Goal: Information Seeking & Learning: Compare options

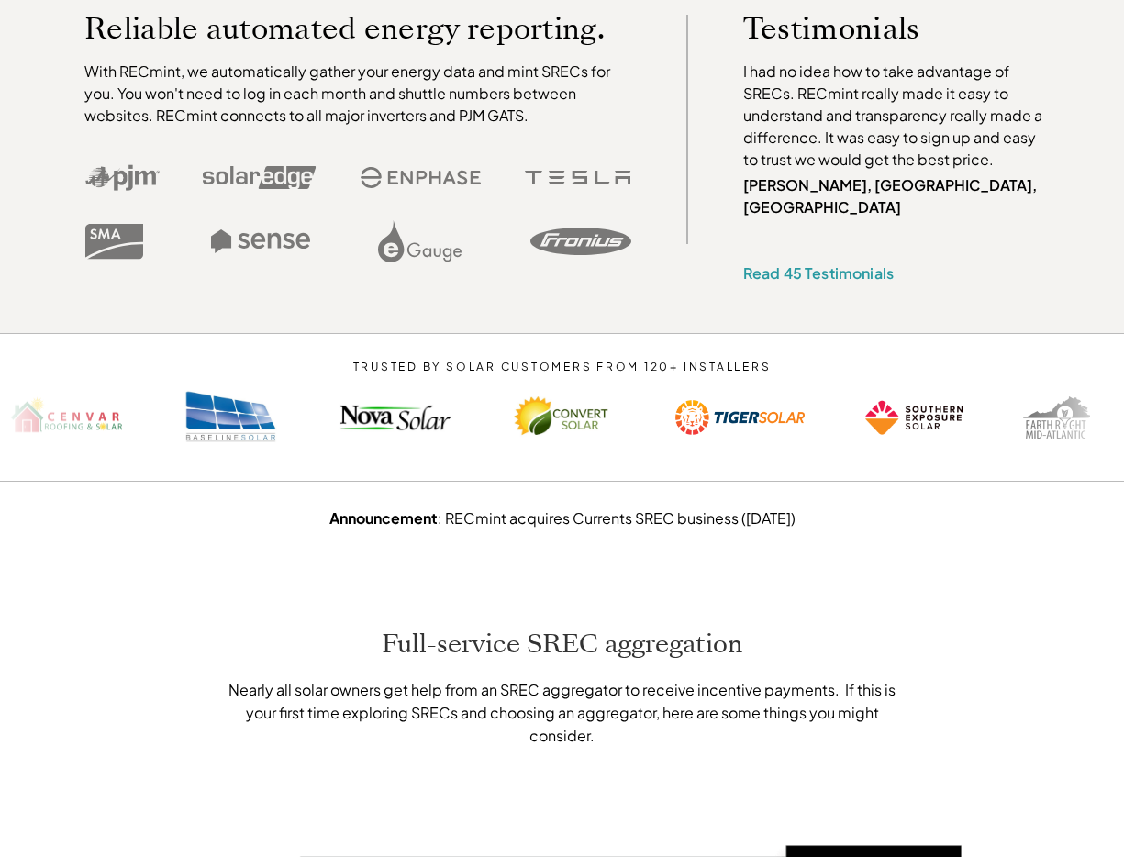
scroll to position [1192, 0]
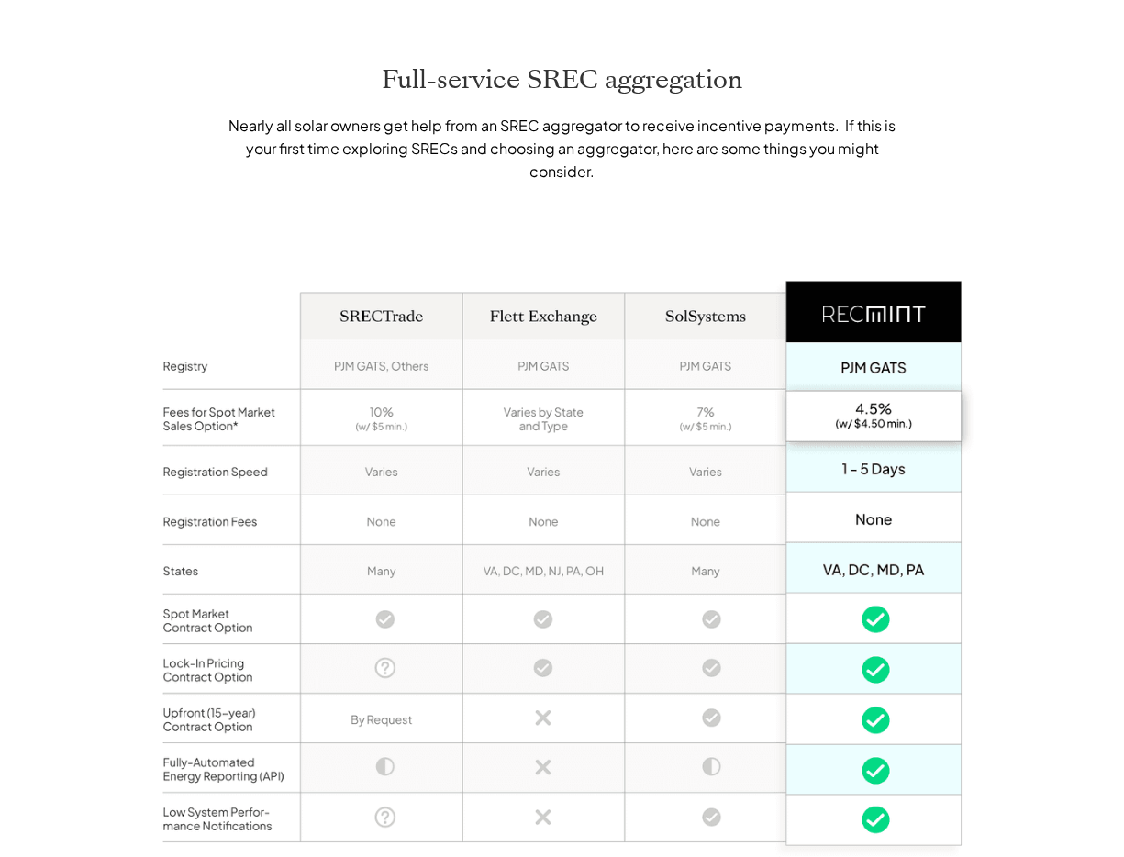
click at [1036, 518] on div "Full-service SREC aggregation Nearly all solar owners get help from an SREC agg…" at bounding box center [562, 495] width 1124 height 1046
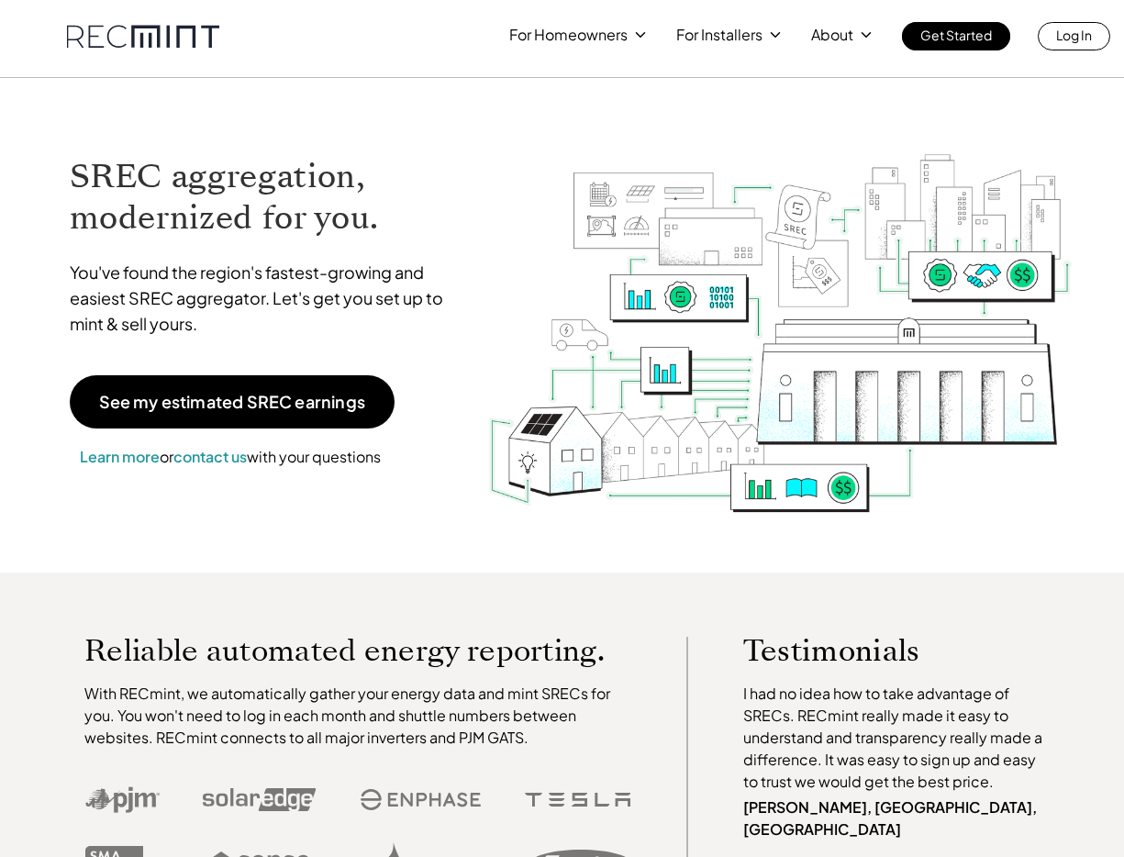
scroll to position [0, 0]
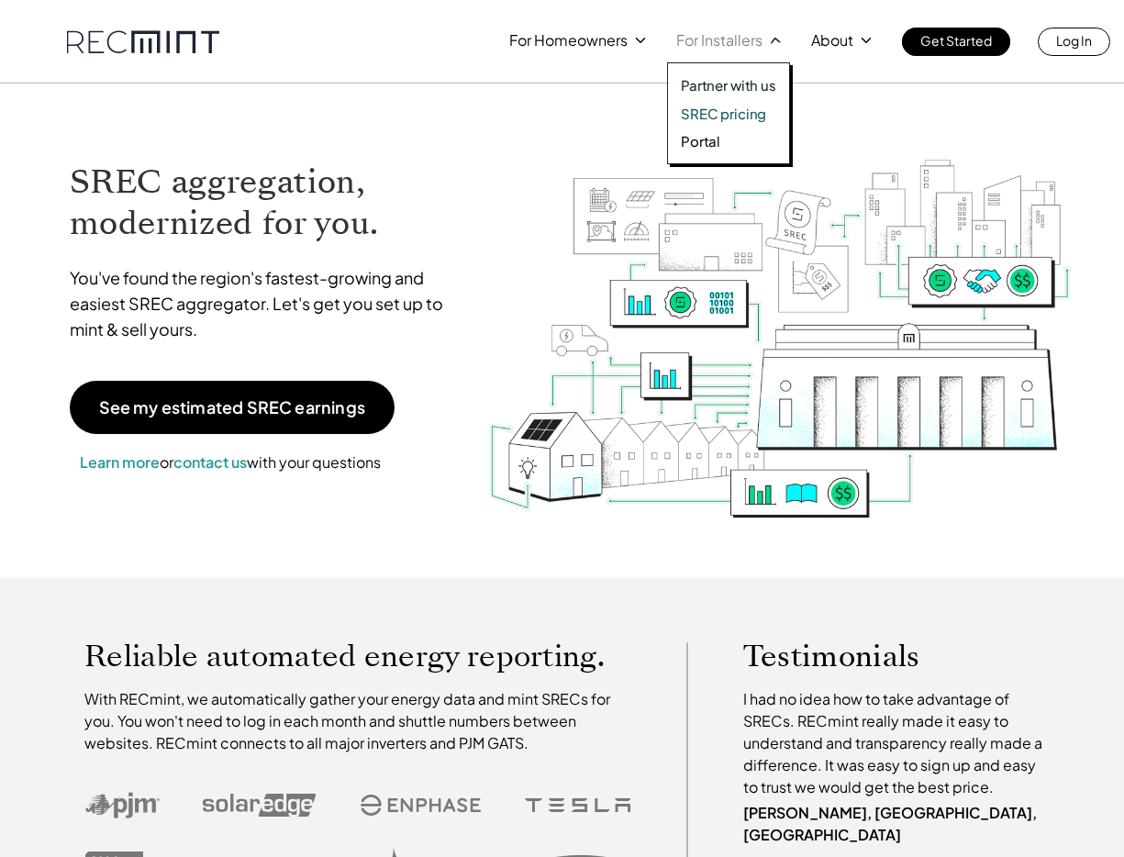
click at [707, 114] on p "SREC pricing" at bounding box center [723, 114] width 85 height 18
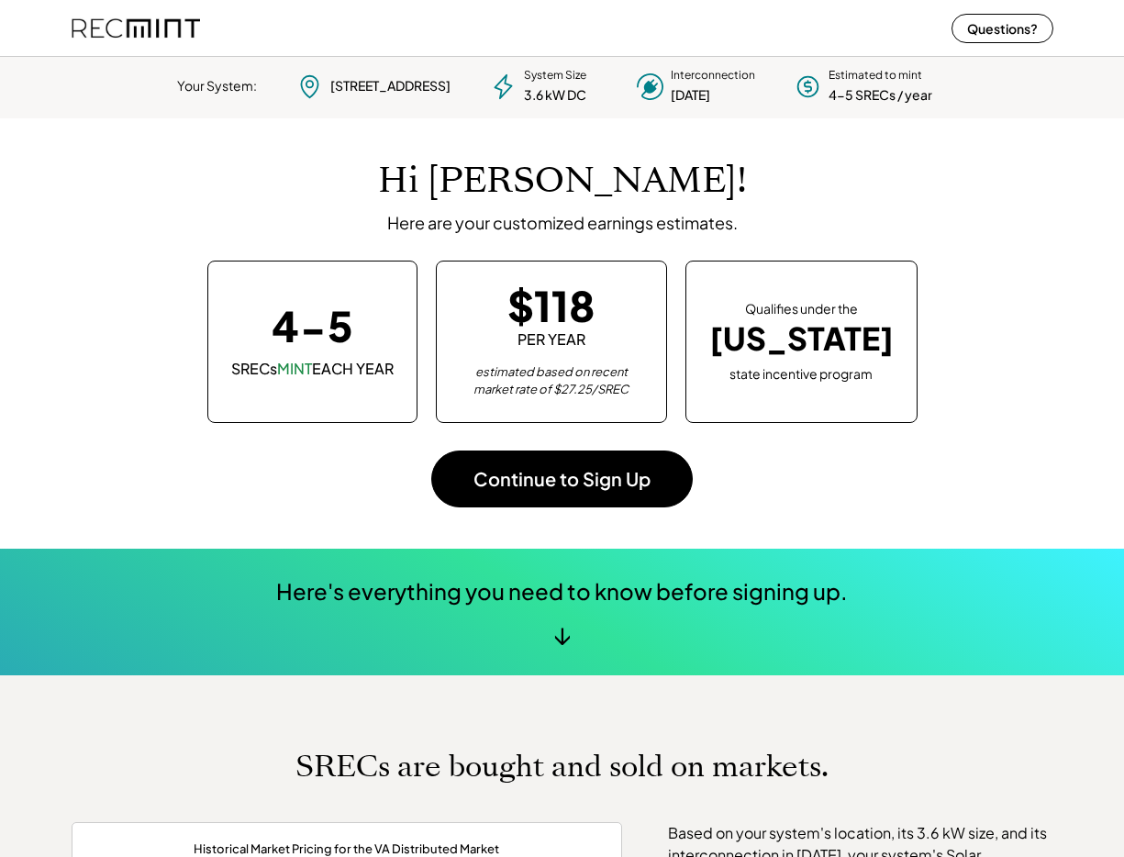
click at [1039, 311] on div "Hi Roberto! Here are your customized earnings estimates. 4-5 SRECs MINT EACH YE…" at bounding box center [563, 333] width 982 height 430
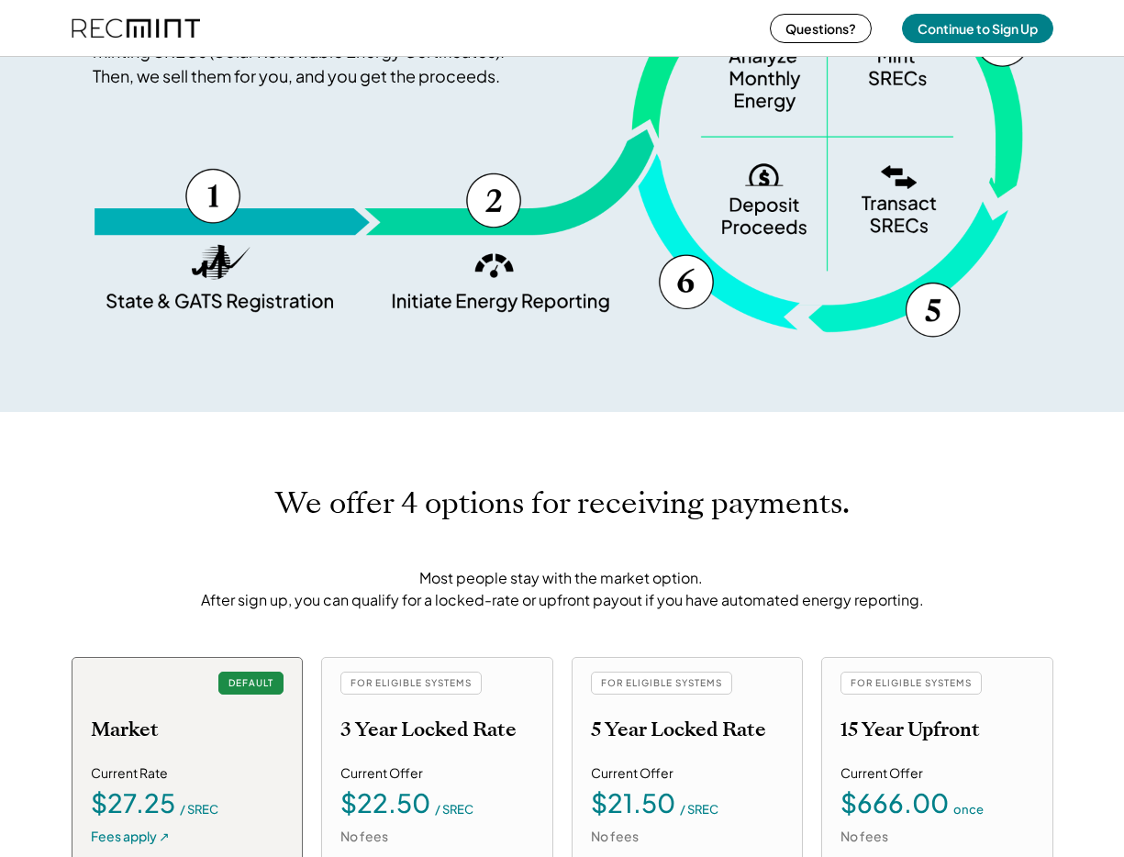
scroll to position [1722, 0]
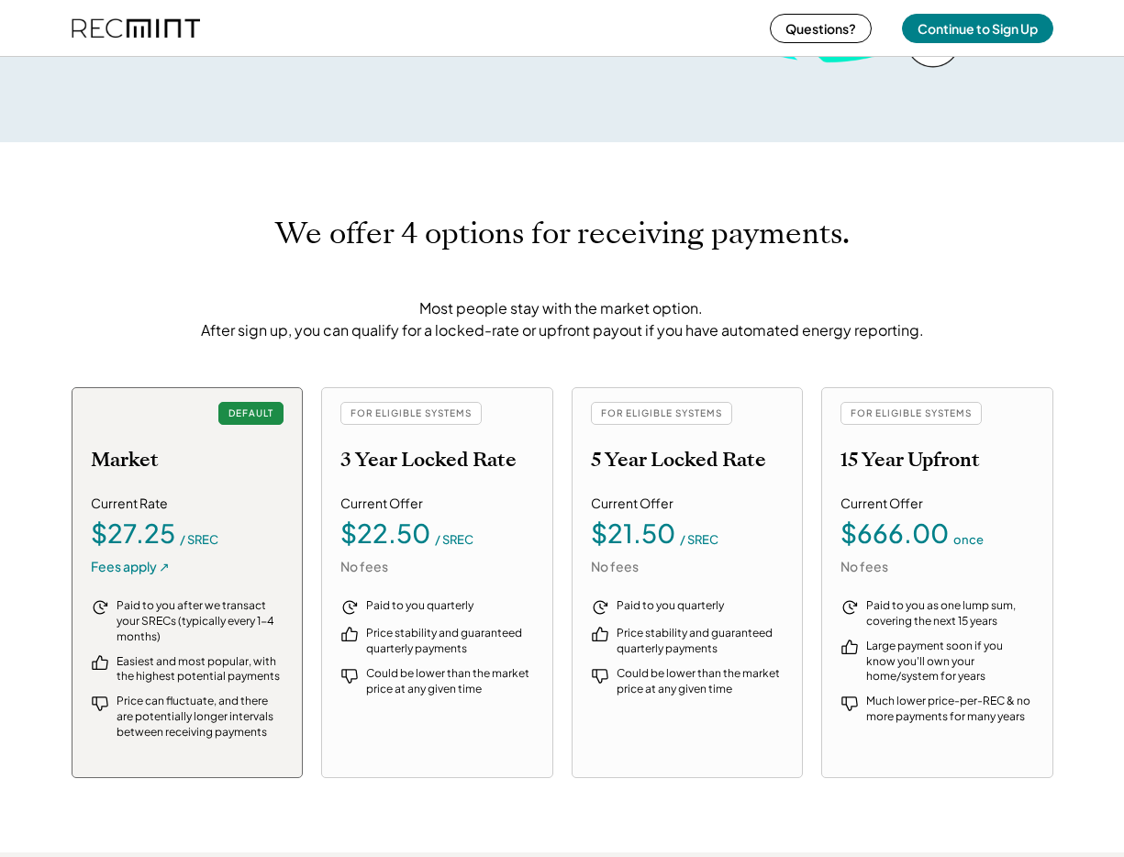
click at [1108, 420] on div "We offer 4 options for receiving payments. Most people stay with the market opt…" at bounding box center [562, 497] width 1124 height 710
click at [148, 462] on h2 "Market" at bounding box center [125, 460] width 68 height 24
click at [284, 457] on div "DEFAULT Market Current Rate $27.25 / SREC Fees apply ↗ Paid to you after we tra…" at bounding box center [188, 582] width 232 height 391
click at [417, 459] on h2 "3 Year Locked Rate" at bounding box center [428, 460] width 176 height 24
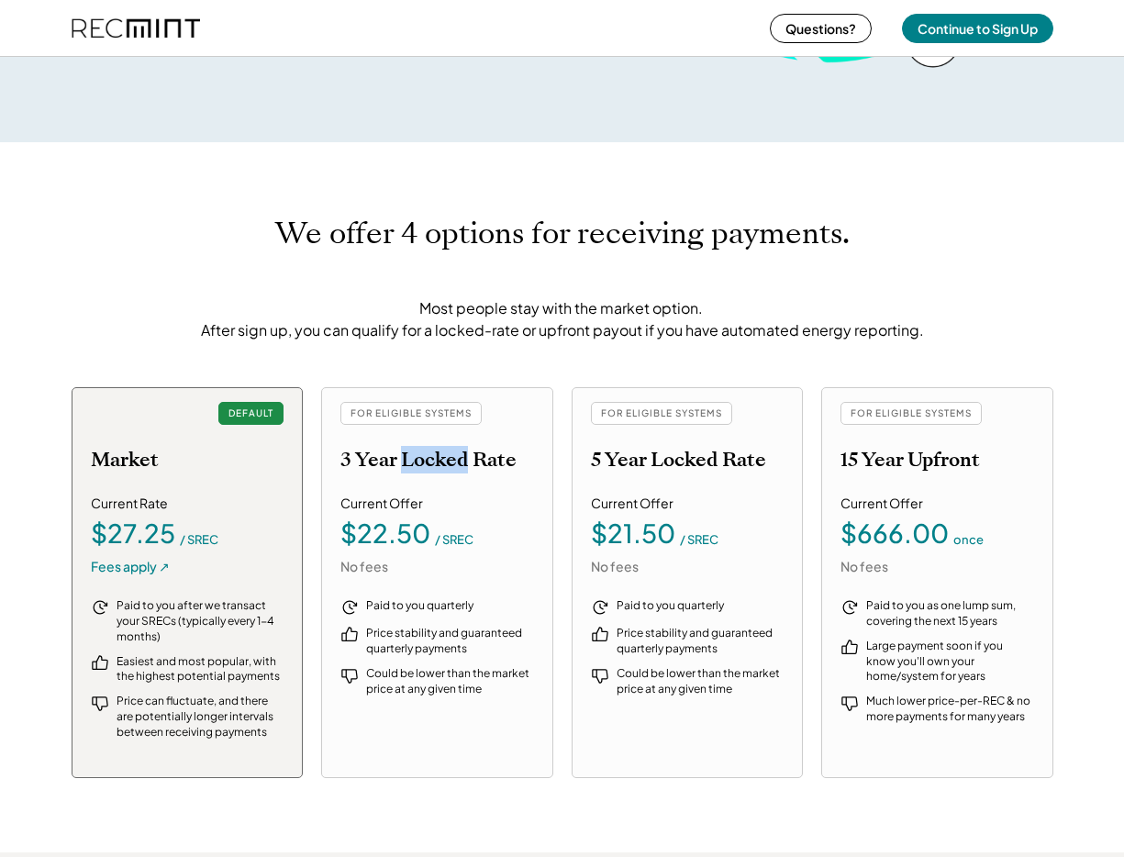
click at [417, 459] on h2 "3 Year Locked Rate" at bounding box center [428, 460] width 176 height 24
click at [516, 468] on h2 "3 Year Locked Rate" at bounding box center [428, 460] width 176 height 24
click at [564, 474] on div "DEFAULT Market Current Rate $27.25 / SREC Fees apply ↗ Paid to you after we tra…" at bounding box center [563, 583] width 982 height 392
click at [656, 460] on h2 "5 Year Locked Rate" at bounding box center [678, 460] width 175 height 24
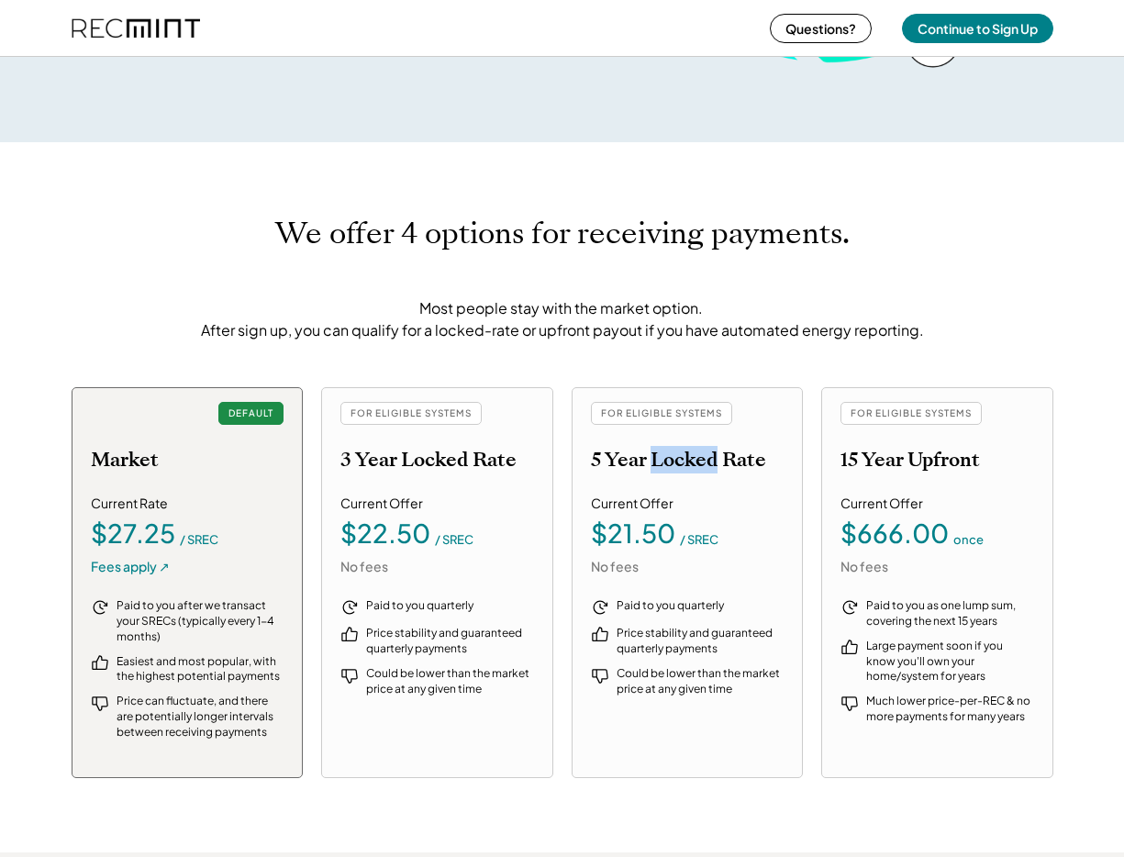
click at [656, 460] on h2 "5 Year Locked Rate" at bounding box center [678, 460] width 175 height 24
click at [922, 469] on h2 "15 Year Upfront" at bounding box center [910, 460] width 139 height 24
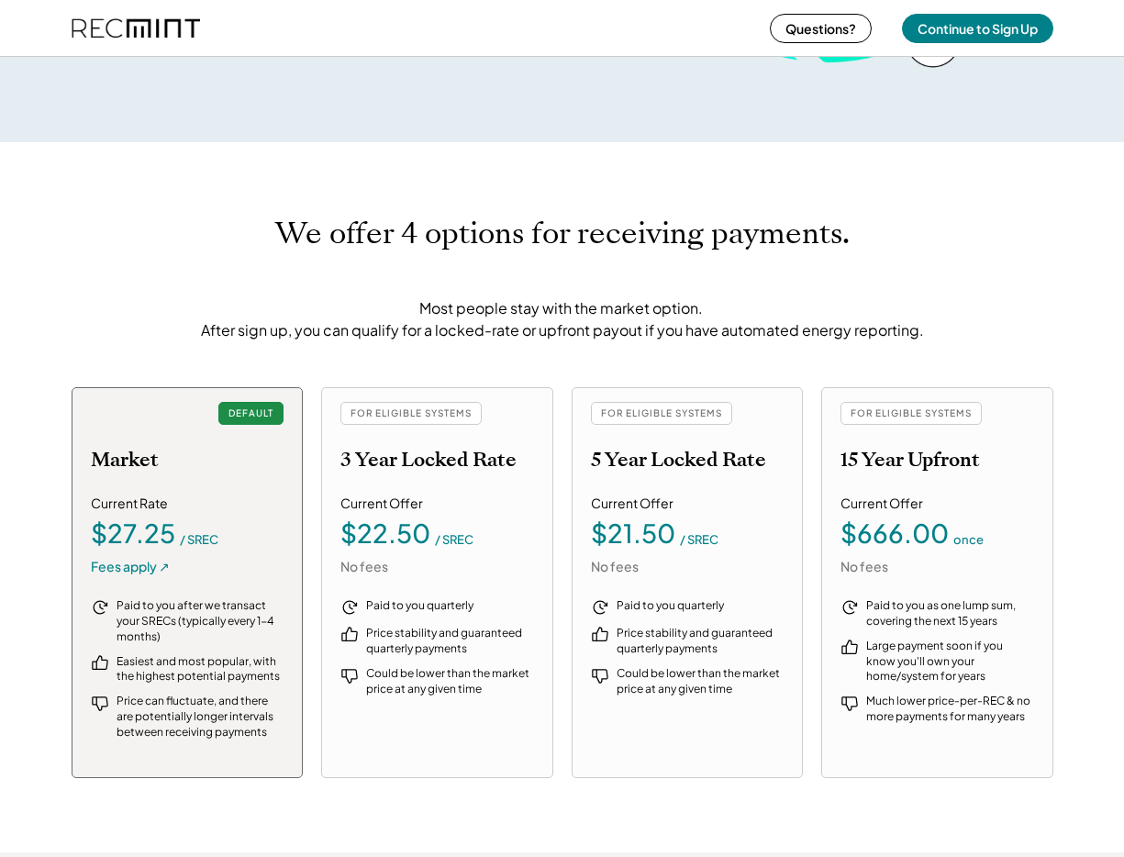
click at [429, 463] on h2 "3 Year Locked Rate" at bounding box center [428, 460] width 176 height 24
click at [429, 462] on h2 "3 Year Locked Rate" at bounding box center [428, 460] width 176 height 24
click at [450, 463] on h2 "3 Year Locked Rate" at bounding box center [428, 460] width 176 height 24
click at [448, 462] on h2 "3 Year Locked Rate" at bounding box center [428, 460] width 176 height 24
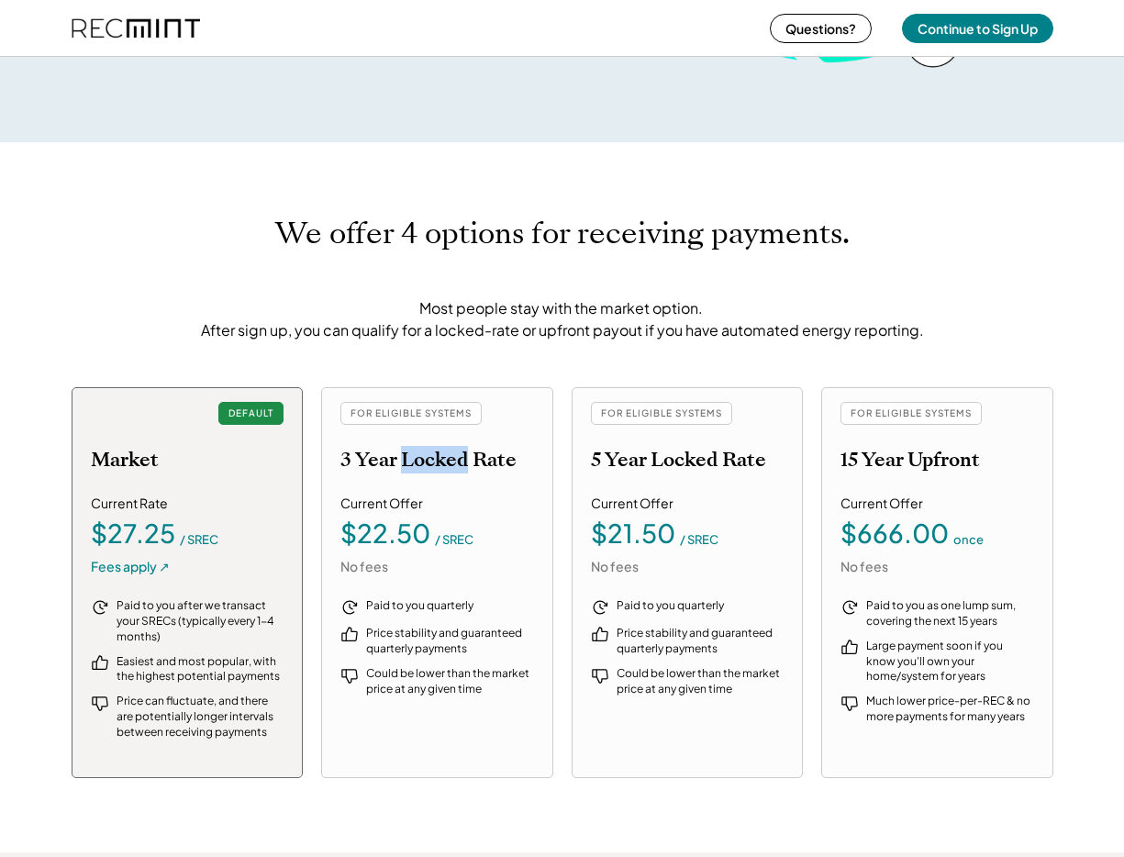
click at [448, 461] on h2 "3 Year Locked Rate" at bounding box center [428, 460] width 176 height 24
click at [730, 476] on div "FOR ELIGIBLE SYSTEMS 5 Year Locked Rate Current Offer $21.50 / SREC No fees Pai…" at bounding box center [688, 582] width 232 height 391
click at [730, 473] on div "FOR ELIGIBLE SYSTEMS 5 Year Locked Rate Current Offer $21.50 / SREC No fees Pai…" at bounding box center [688, 582] width 232 height 391
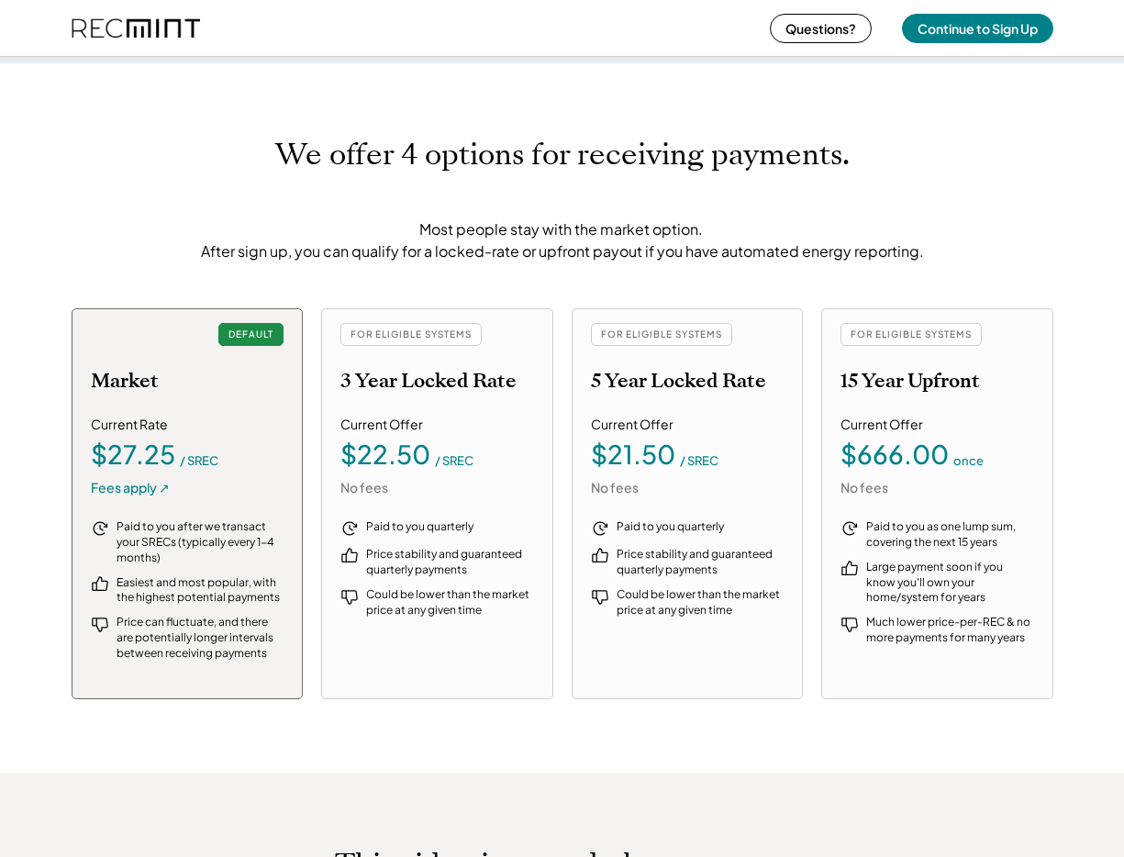
scroll to position [1901, 0]
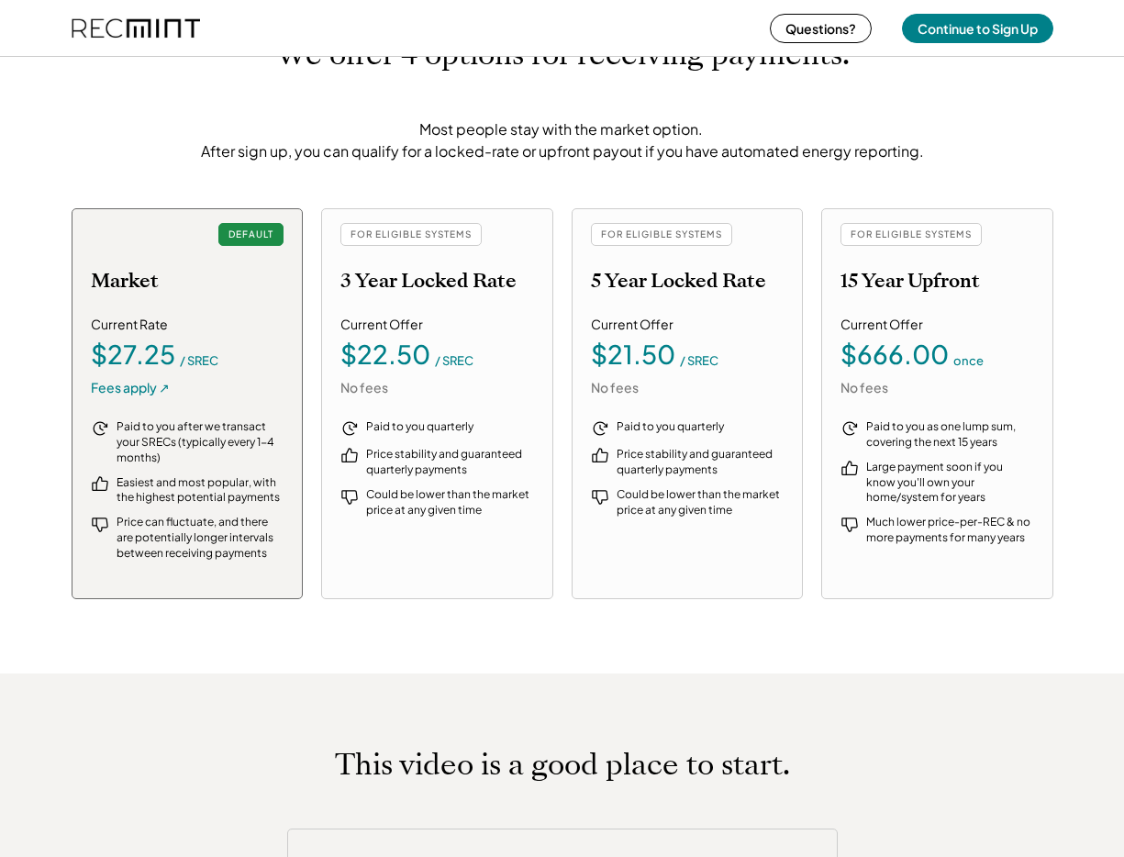
click at [663, 281] on h2 "5 Year Locked Rate" at bounding box center [678, 281] width 175 height 24
click at [719, 276] on h2 "5 Year Locked Rate" at bounding box center [678, 281] width 175 height 24
click at [720, 276] on h2 "5 Year Locked Rate" at bounding box center [678, 281] width 175 height 24
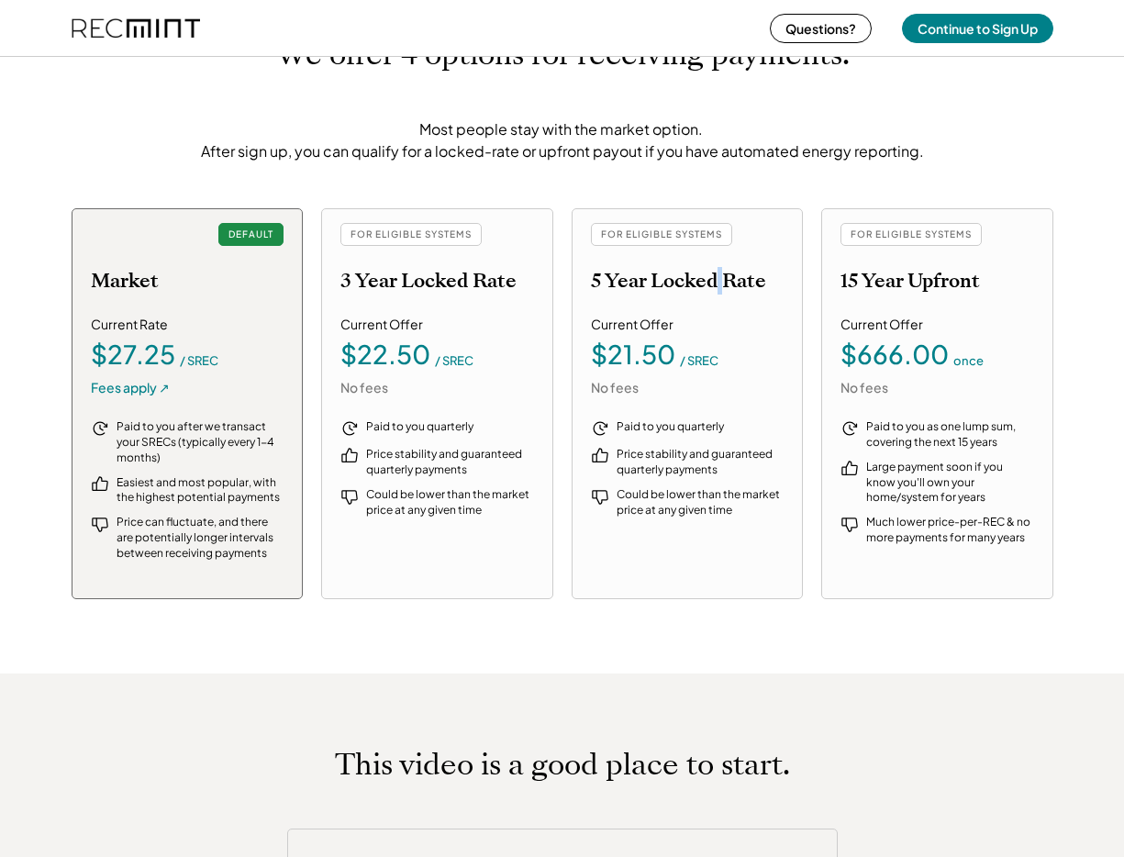
click at [720, 276] on h2 "5 Year Locked Rate" at bounding box center [678, 281] width 175 height 24
click at [785, 284] on div "FOR ELIGIBLE SYSTEMS 5 Year Locked Rate Current Offer $21.50 / SREC No fees Pai…" at bounding box center [688, 403] width 232 height 391
click at [763, 284] on h2 "5 Year Locked Rate" at bounding box center [678, 281] width 175 height 24
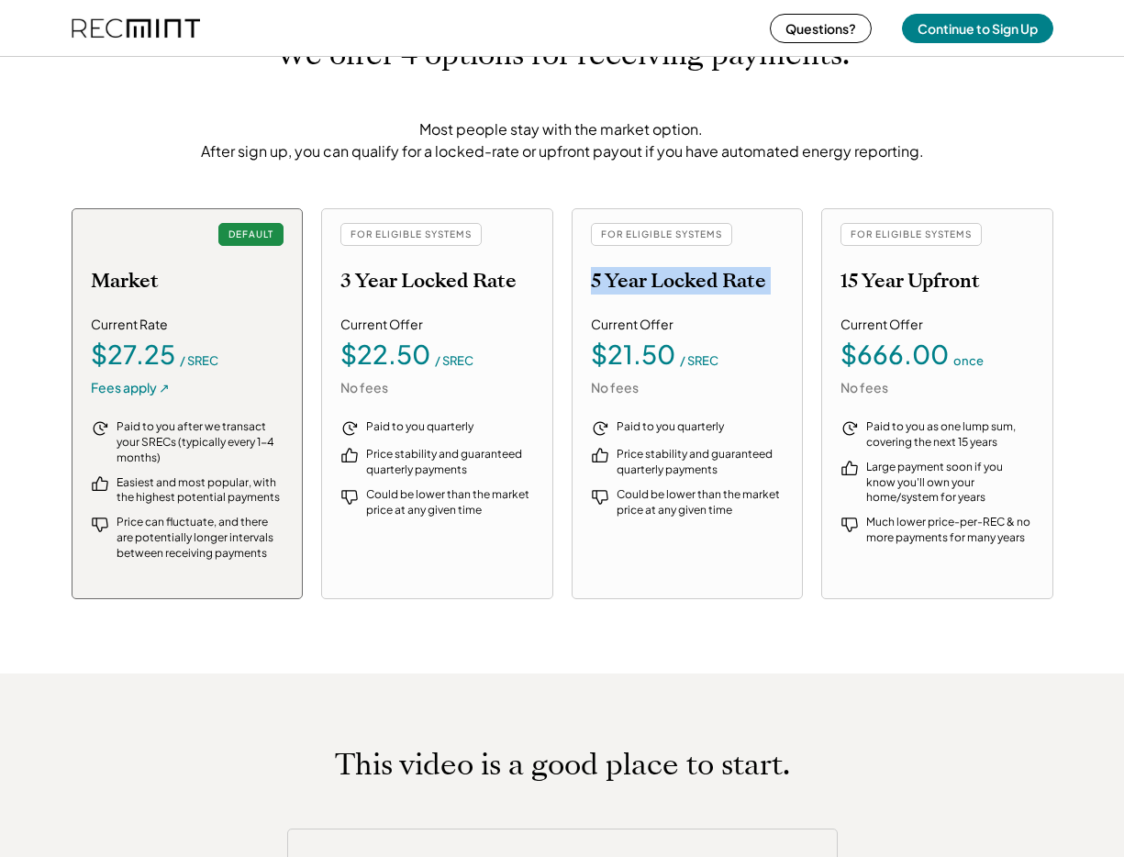
click at [763, 284] on h2 "5 Year Locked Rate" at bounding box center [678, 281] width 175 height 24
click at [771, 278] on div "FOR ELIGIBLE SYSTEMS 5 Year Locked Rate" at bounding box center [688, 258] width 194 height 70
click at [758, 290] on h2 "5 Year Locked Rate" at bounding box center [678, 281] width 175 height 24
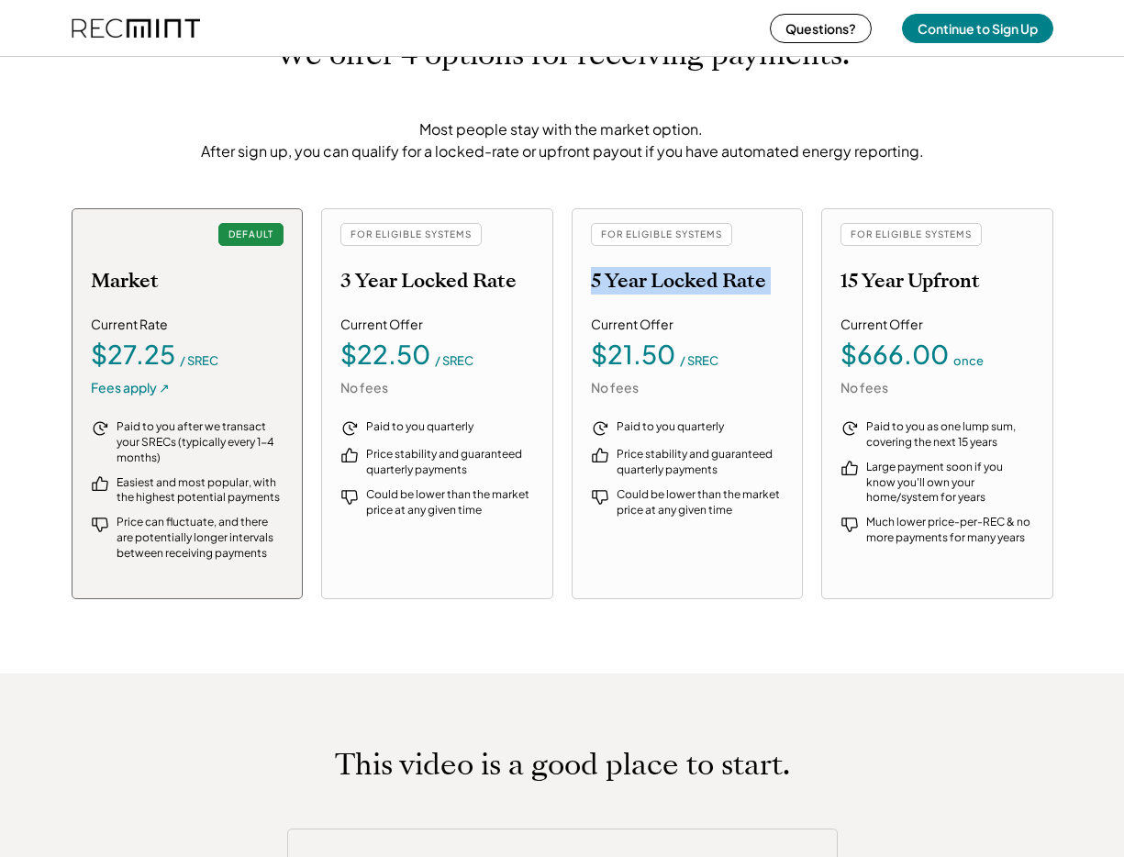
click at [761, 286] on h2 "5 Year Locked Rate" at bounding box center [678, 281] width 175 height 24
click at [776, 281] on div "FOR ELIGIBLE SYSTEMS 5 Year Locked Rate" at bounding box center [688, 258] width 194 height 70
click at [708, 280] on h2 "5 Year Locked Rate" at bounding box center [678, 281] width 175 height 24
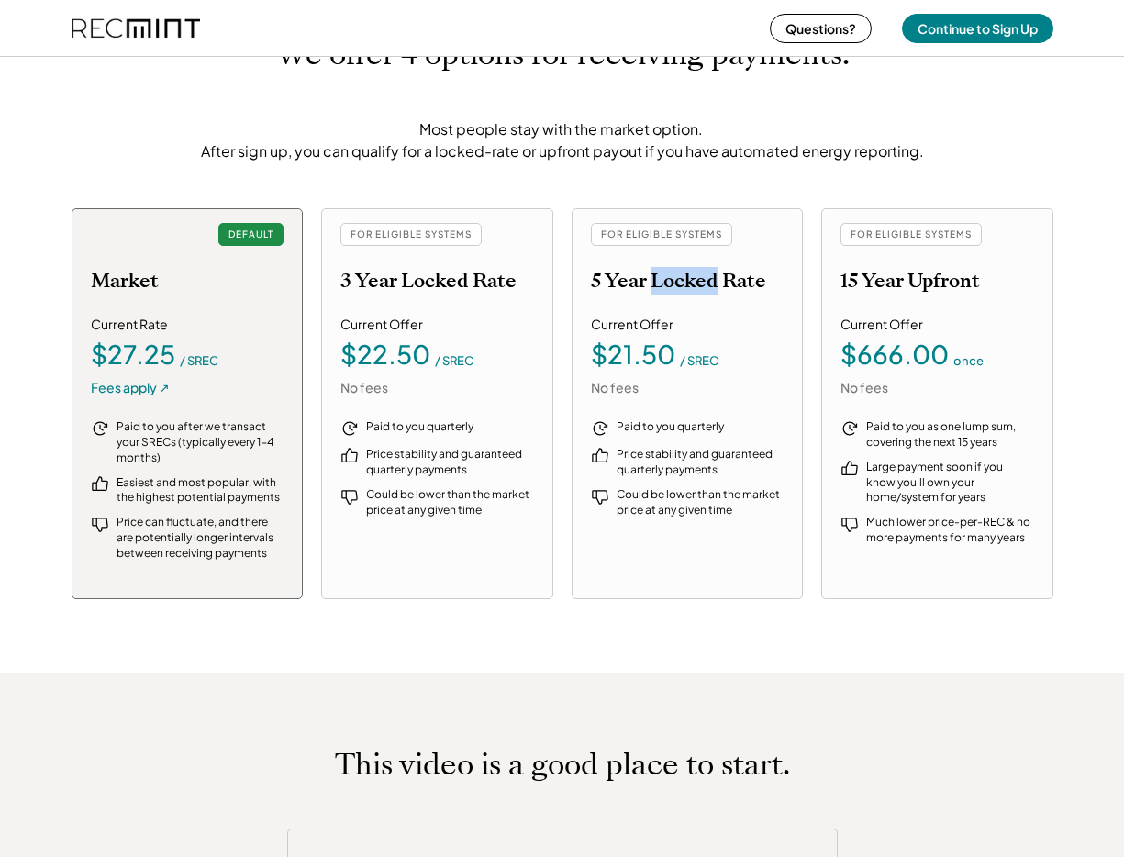
click at [708, 280] on h2 "5 Year Locked Rate" at bounding box center [678, 281] width 175 height 24
click at [854, 285] on h2 "15 Year Upfront" at bounding box center [910, 281] width 139 height 24
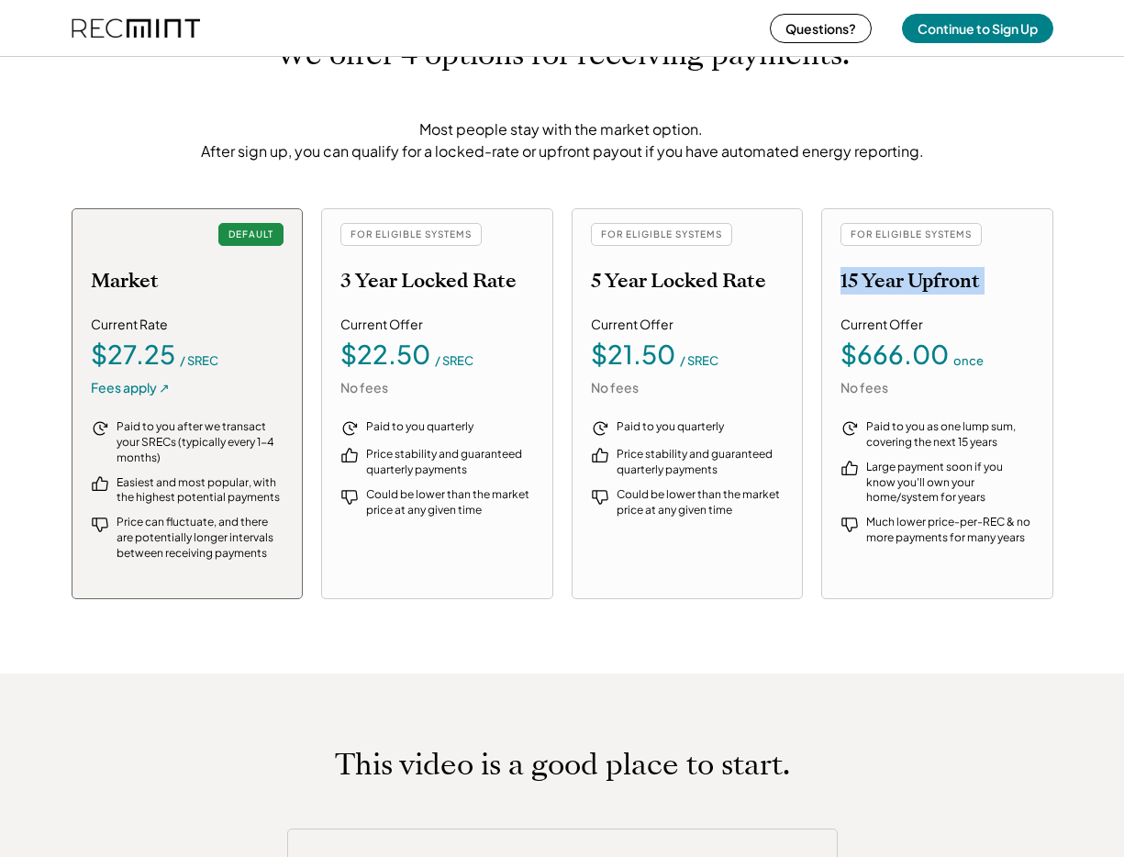
click at [854, 285] on h2 "15 Year Upfront" at bounding box center [910, 281] width 139 height 24
click at [685, 278] on h2 "5 Year Locked Rate" at bounding box center [678, 281] width 175 height 24
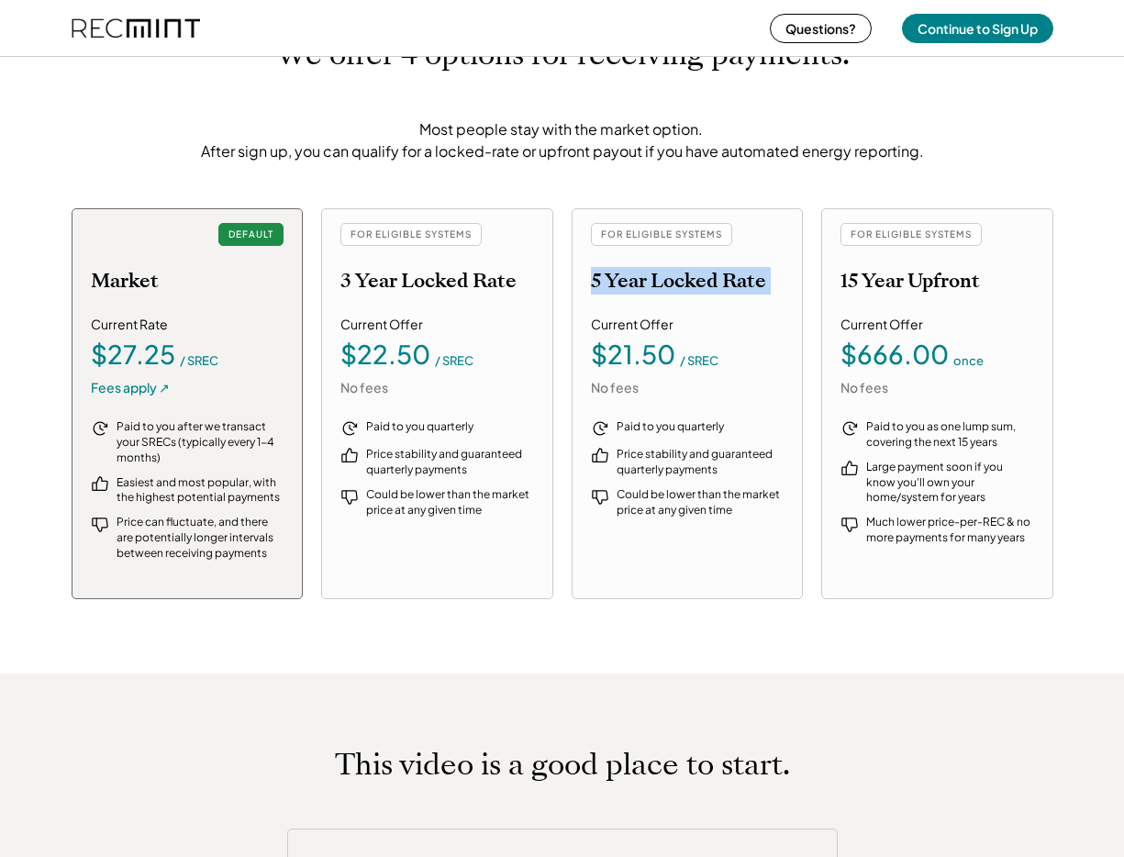
click at [685, 278] on h2 "5 Year Locked Rate" at bounding box center [678, 281] width 175 height 24
click at [388, 293] on h2 "3 Year Locked Rate" at bounding box center [428, 281] width 176 height 24
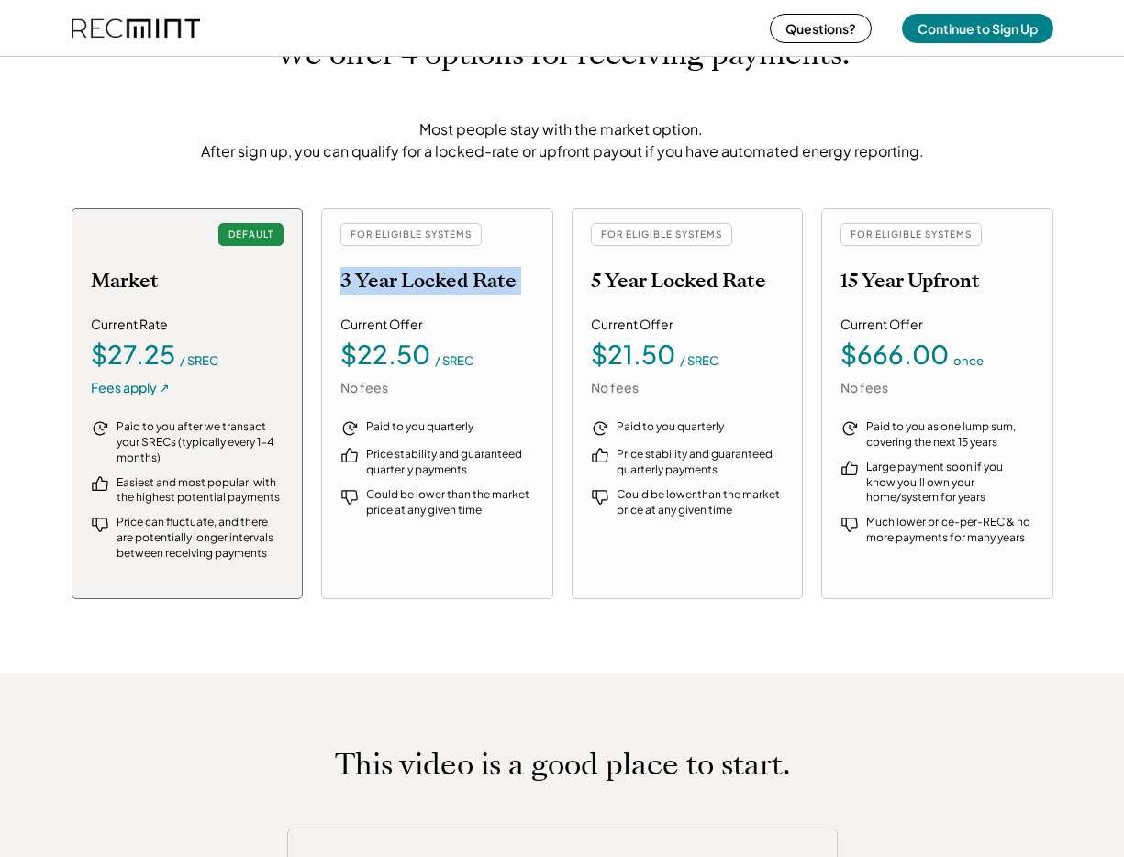
click at [388, 293] on h2 "3 Year Locked Rate" at bounding box center [428, 281] width 176 height 24
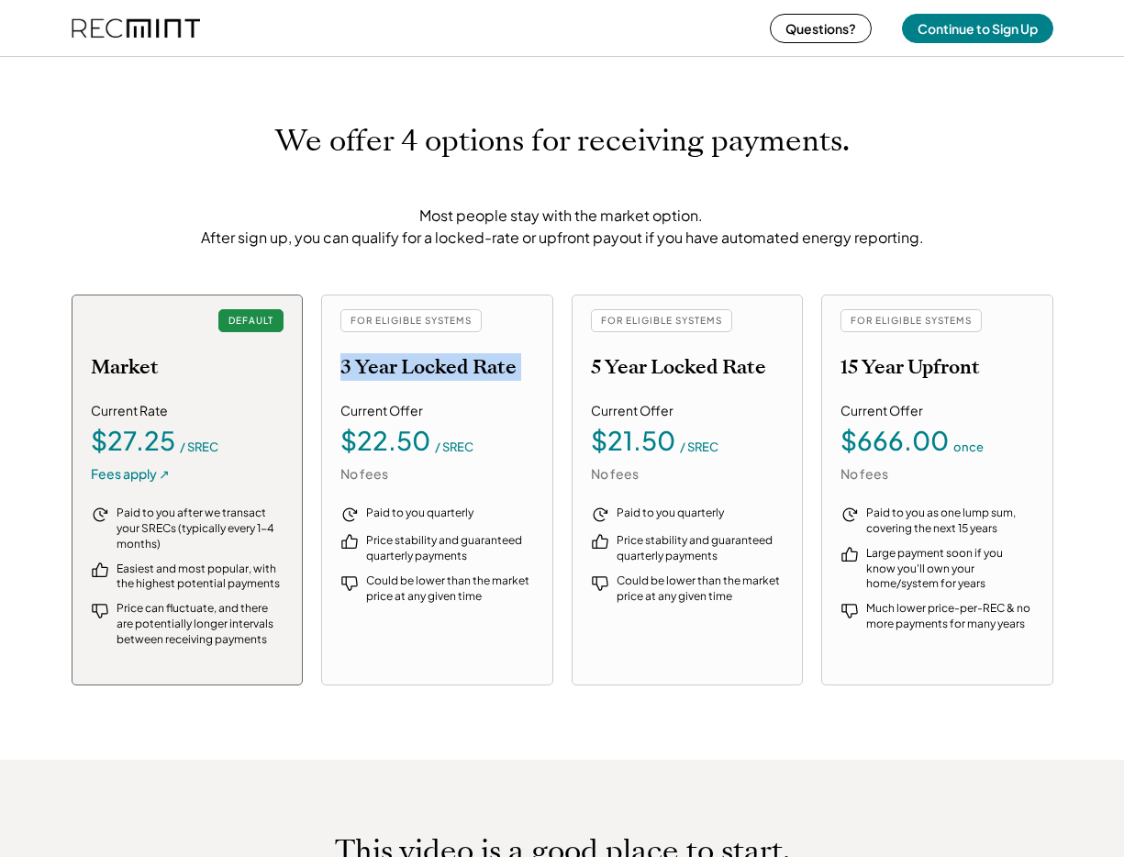
scroll to position [1816, 0]
click at [729, 465] on div "Current Offer $21.50 / SREC No fees" at bounding box center [688, 441] width 194 height 81
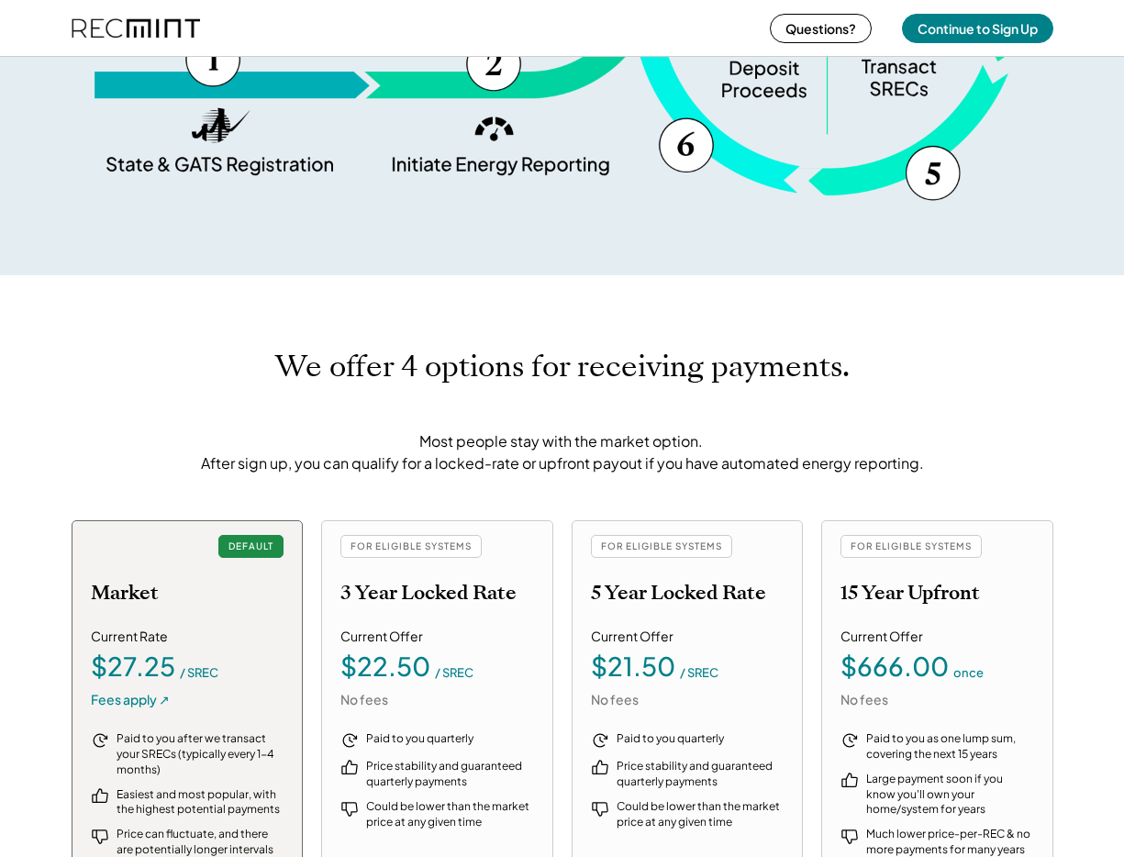
scroll to position [1833, 0]
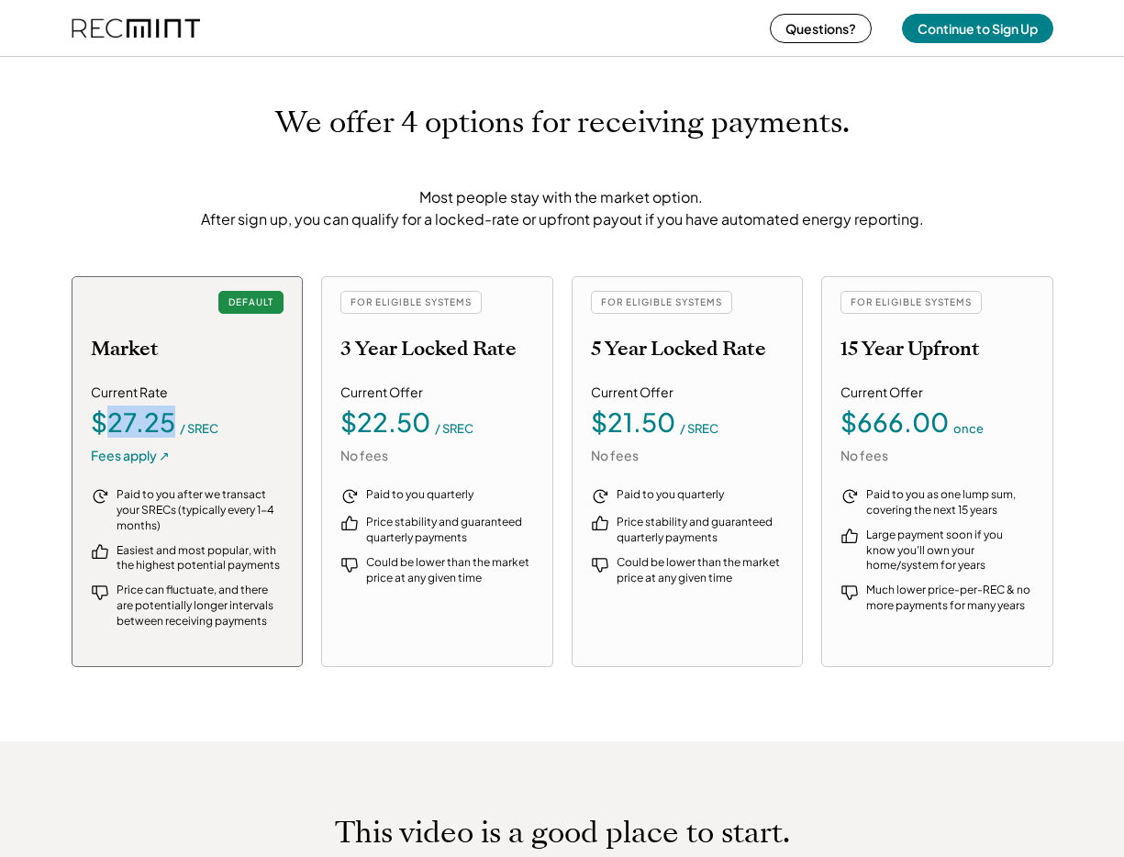
drag, startPoint x: 173, startPoint y: 430, endPoint x: 99, endPoint y: 428, distance: 73.5
click at [99, 428] on div "$27.25" at bounding box center [133, 422] width 84 height 26
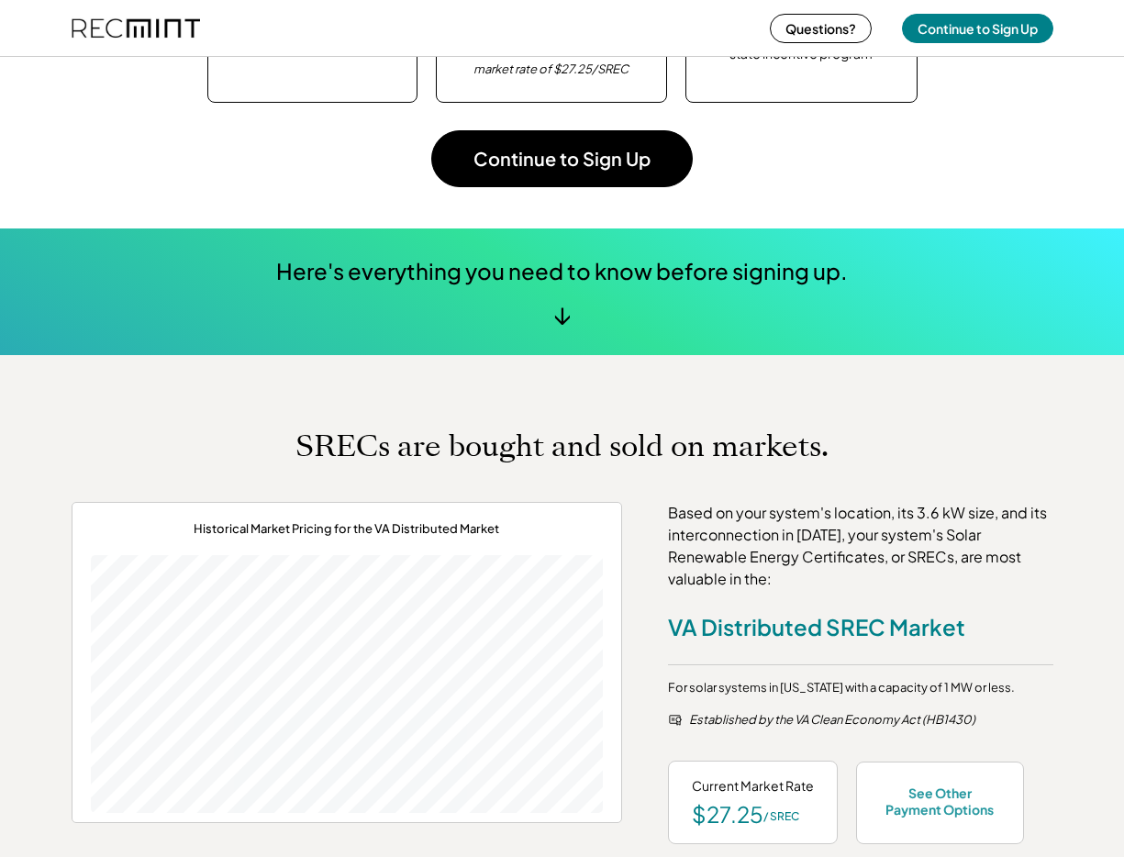
scroll to position [584, 0]
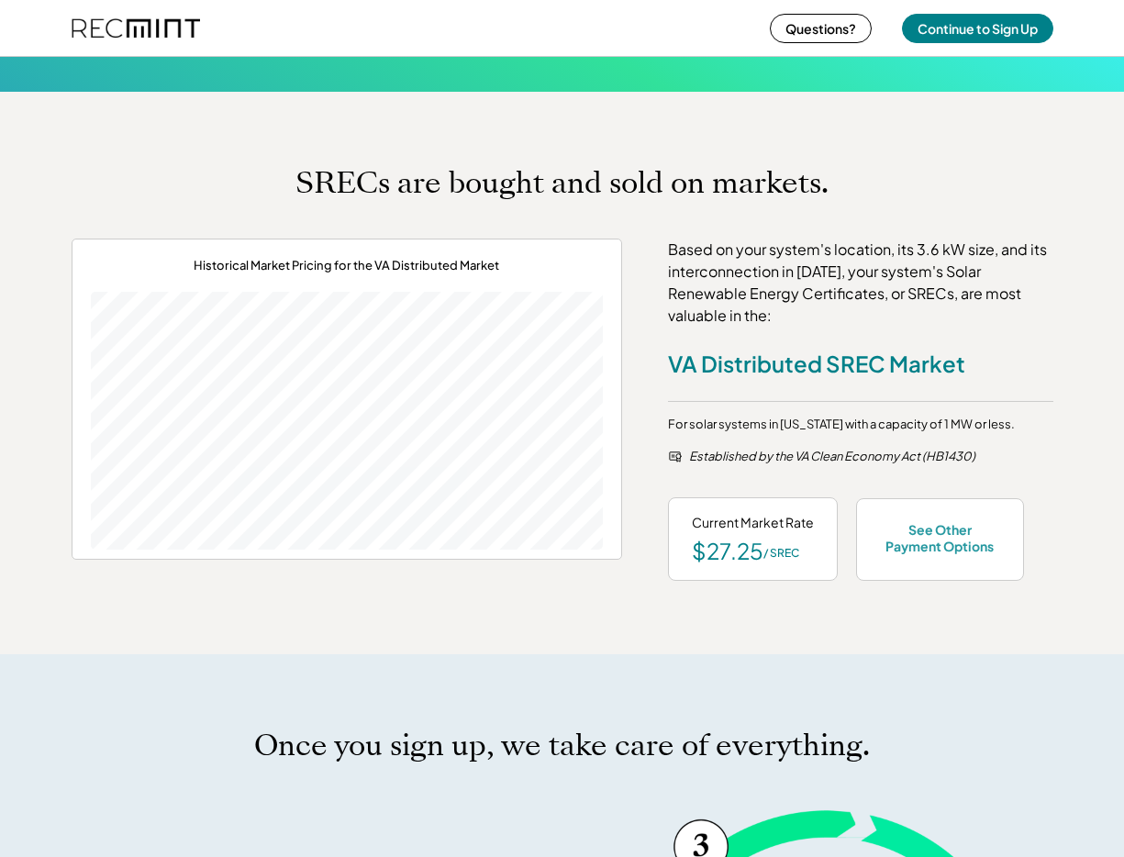
click at [786, 316] on div "Based on your system's location, its 3.6 kW size, and its interconnection in Se…" at bounding box center [860, 283] width 385 height 88
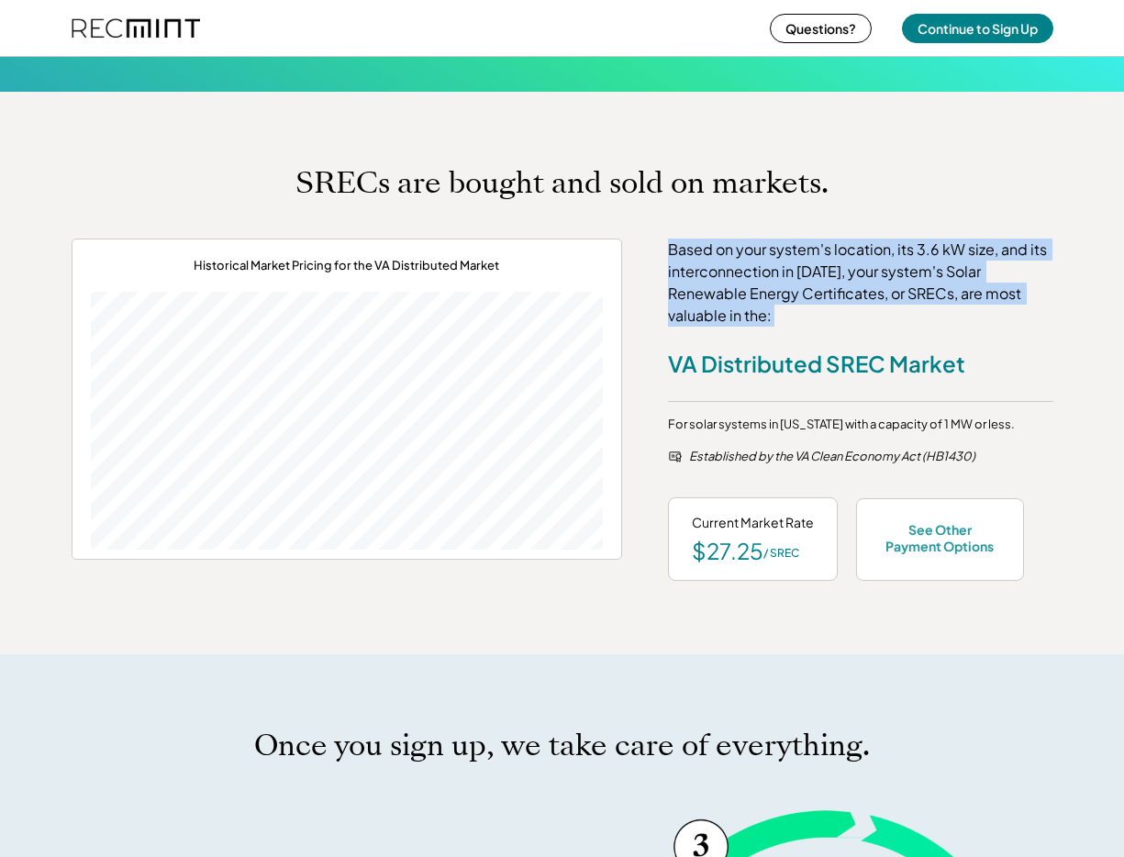
click at [786, 316] on div "Based on your system's location, its 3.6 kW size, and its interconnection in Se…" at bounding box center [860, 283] width 385 height 88
click at [752, 309] on div "Based on your system's location, its 3.6 kW size, and its interconnection in Se…" at bounding box center [860, 283] width 385 height 88
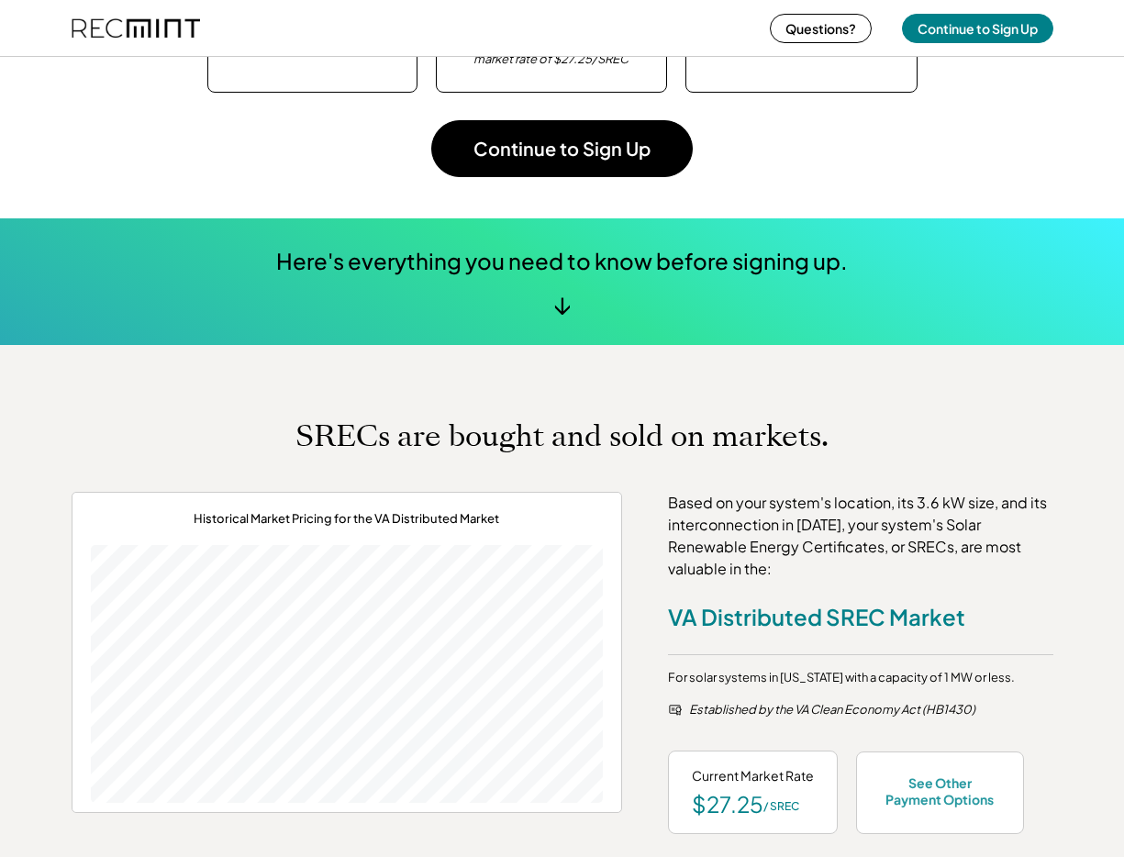
scroll to position [0, 0]
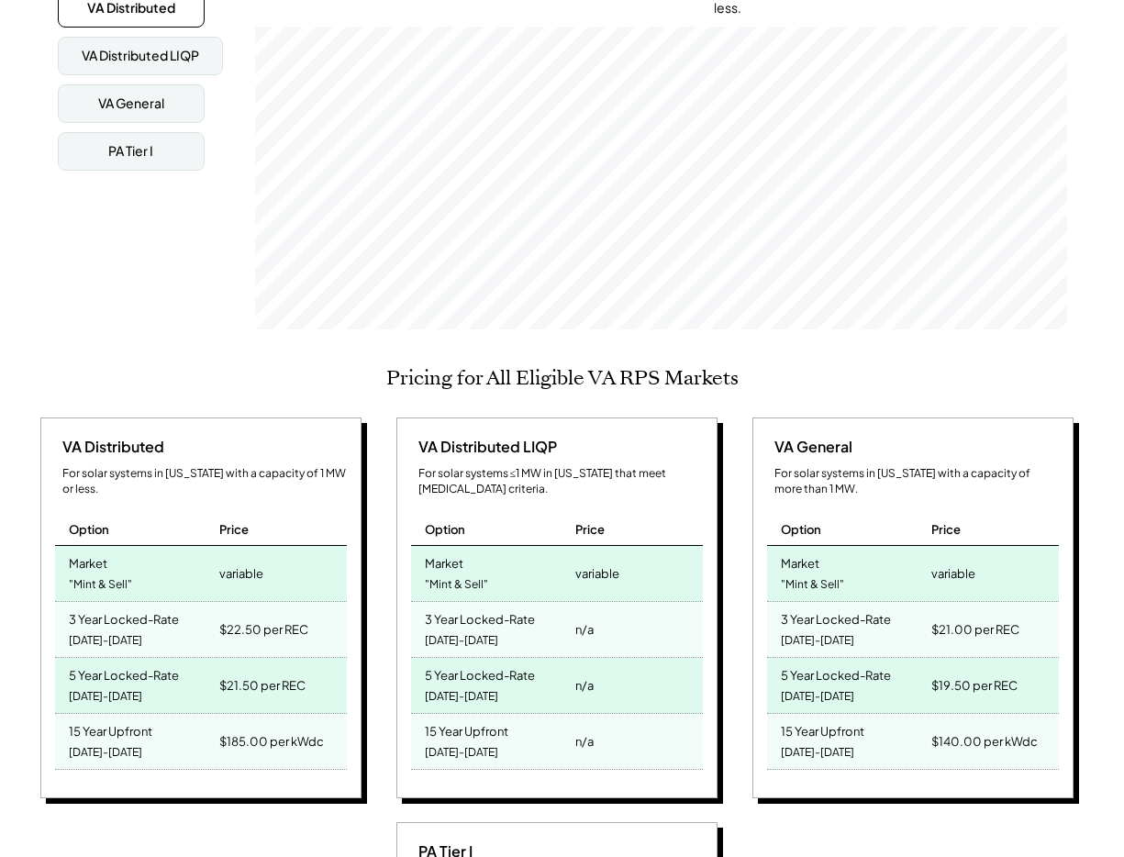
scroll to position [734, 0]
